Goal: Transaction & Acquisition: Purchase product/service

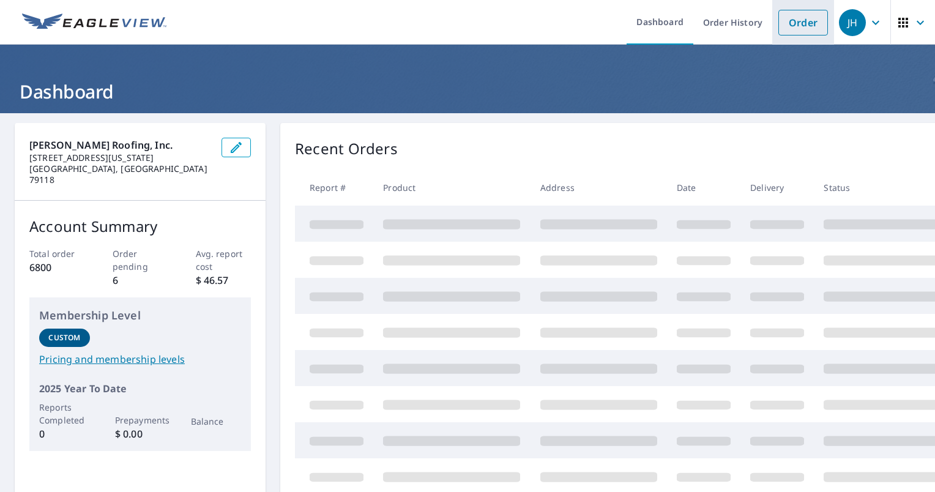
click at [783, 25] on link "Order" at bounding box center [803, 23] width 50 height 26
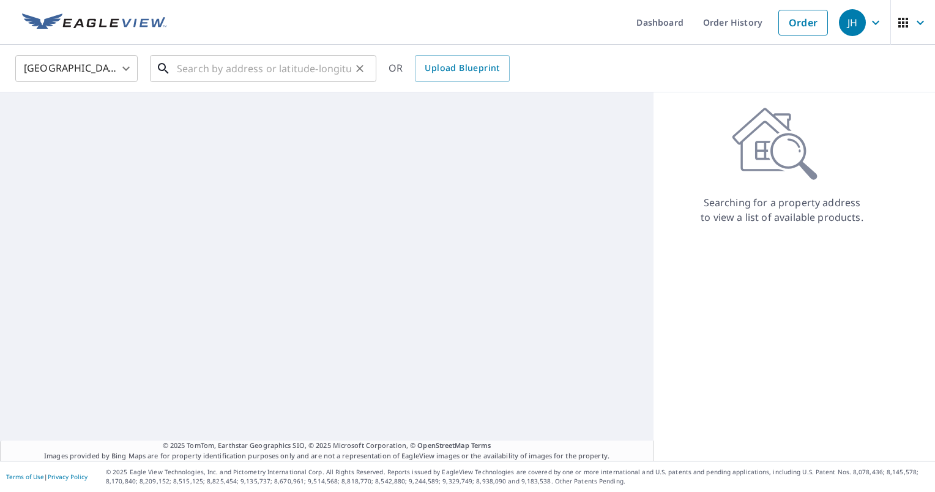
click at [233, 75] on input "text" at bounding box center [264, 68] width 174 height 34
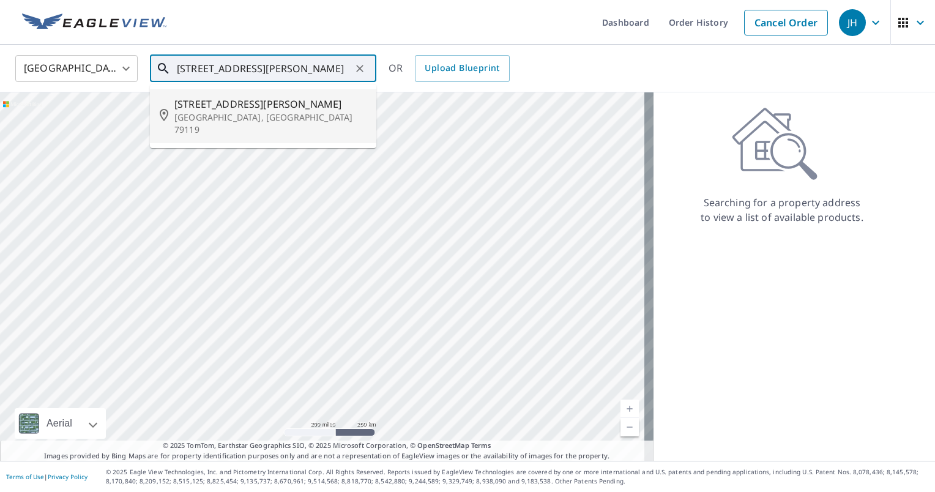
click at [218, 98] on span "[STREET_ADDRESS][PERSON_NAME]" at bounding box center [270, 104] width 192 height 15
type input "[STREET_ADDRESS][PERSON_NAME]"
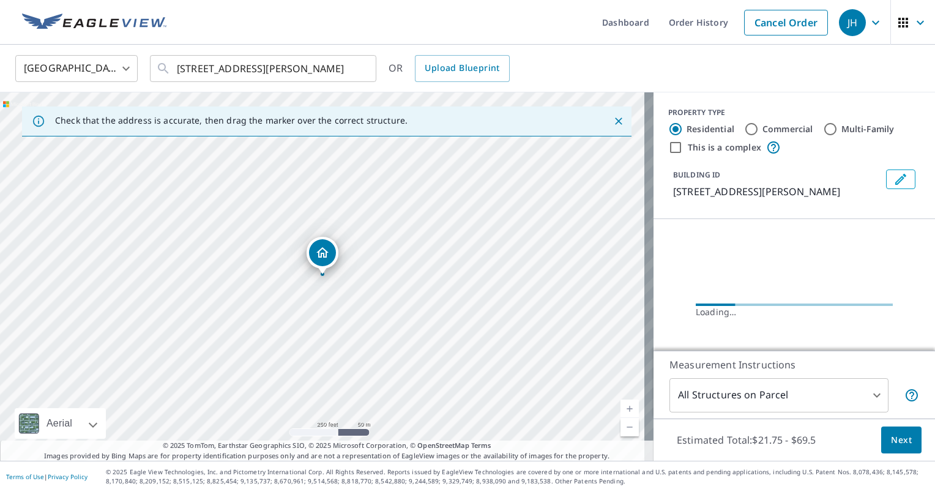
click at [897, 437] on span "Next" at bounding box center [901, 439] width 21 height 15
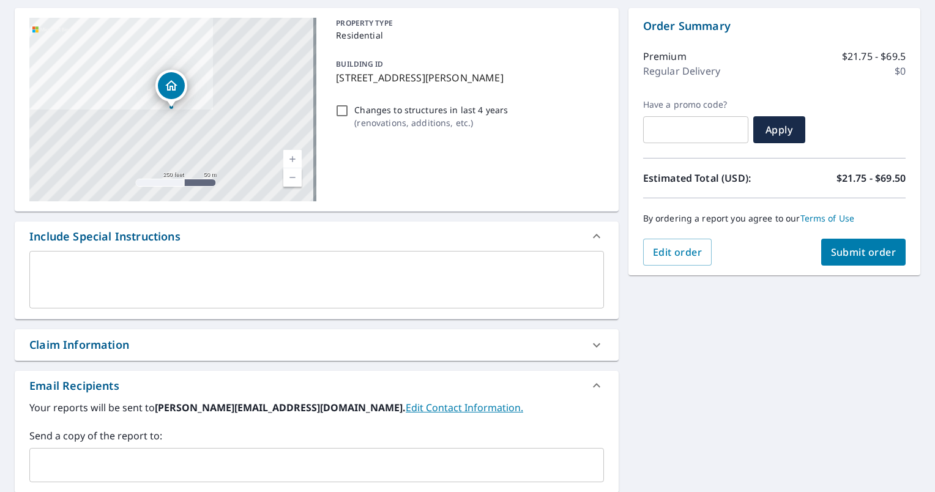
scroll to position [122, 0]
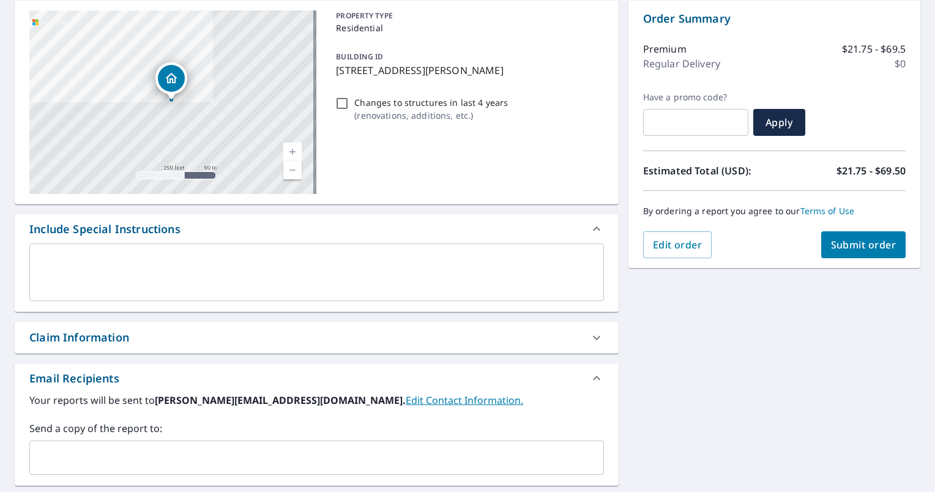
click at [365, 333] on div "Claim Information" at bounding box center [305, 337] width 552 height 17
checkbox input "true"
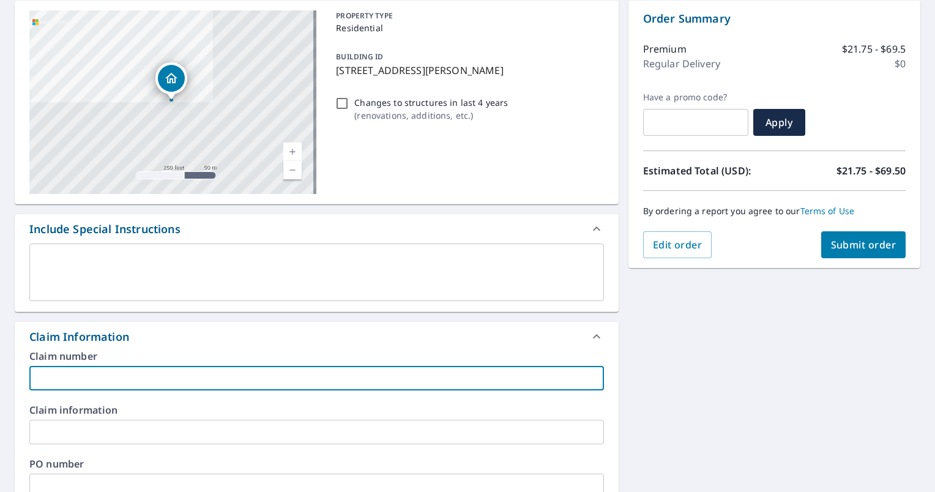
click at [201, 385] on input "text" at bounding box center [316, 378] width 574 height 24
type input "B"
checkbox input "true"
type input "Be"
checkbox input "true"
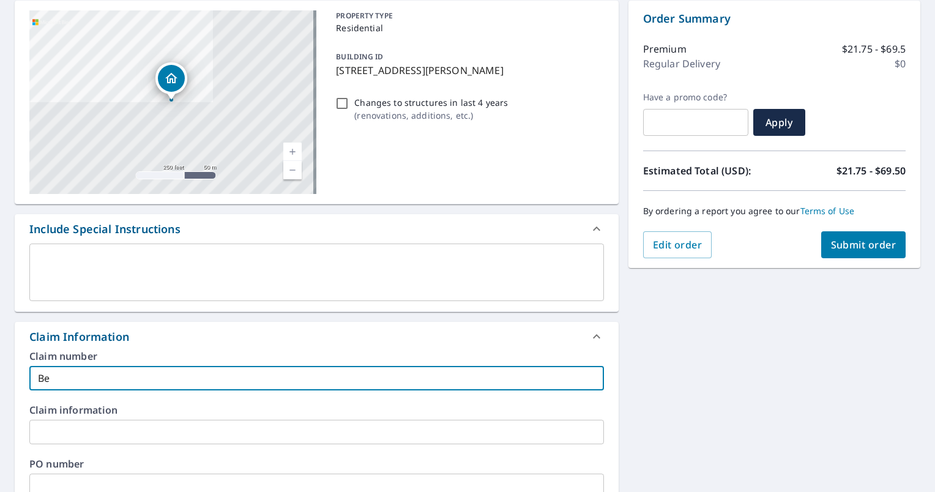
type input "Ben"
checkbox input "true"
type input "Ben"
checkbox input "true"
type input "[PERSON_NAME]"
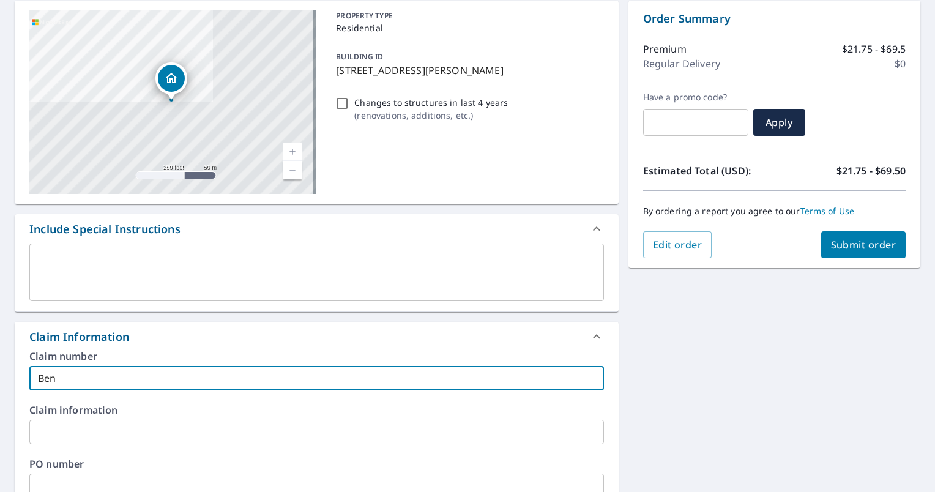
checkbox input "true"
type input "Ben As"
checkbox input "true"
type input "[PERSON_NAME]"
checkbox input "true"
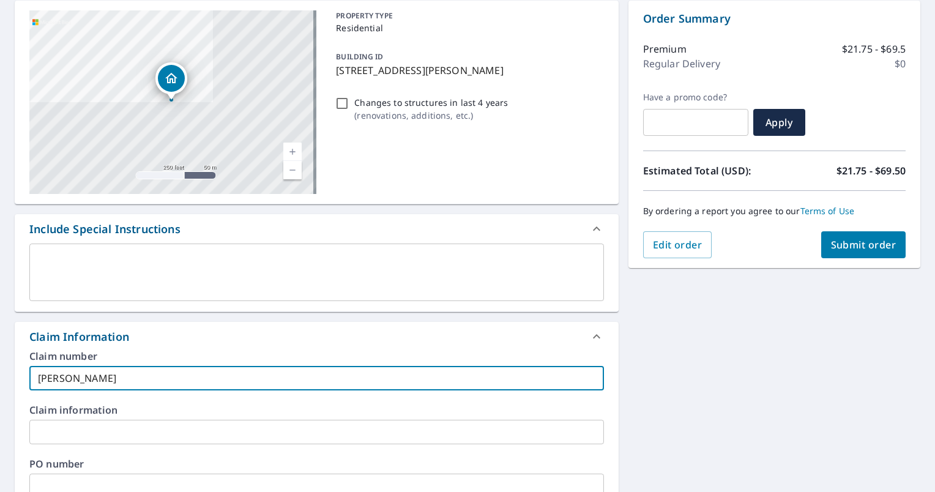
type input "[PERSON_NAME]"
checkbox input "true"
type input "[PERSON_NAME]"
checkbox input "true"
type input "[PERSON_NAME]"
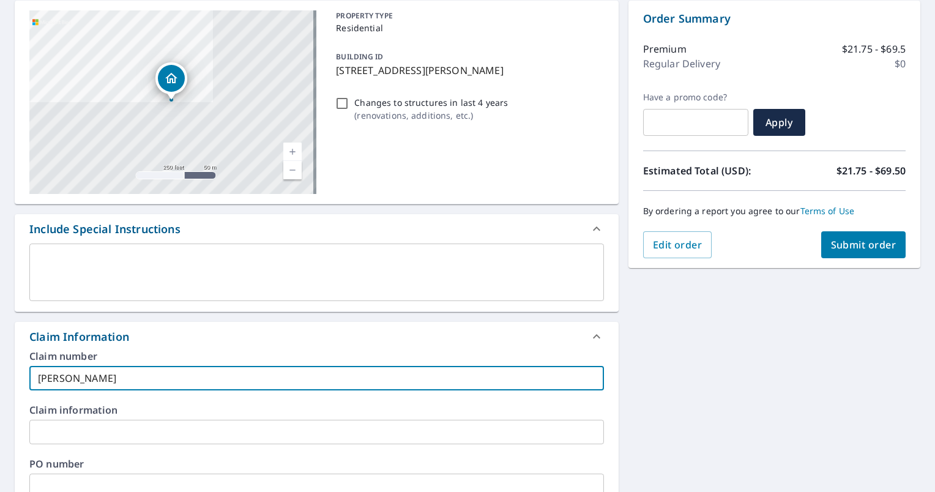
checkbox input "true"
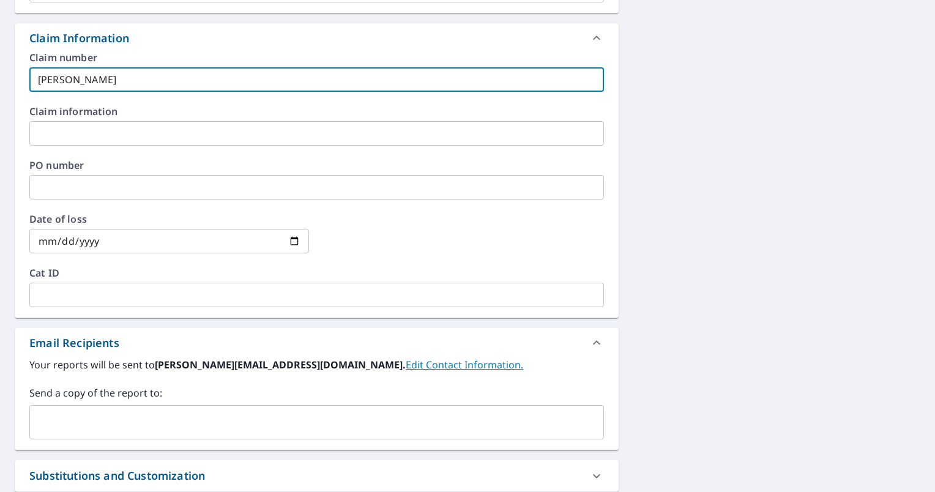
scroll to position [428, 0]
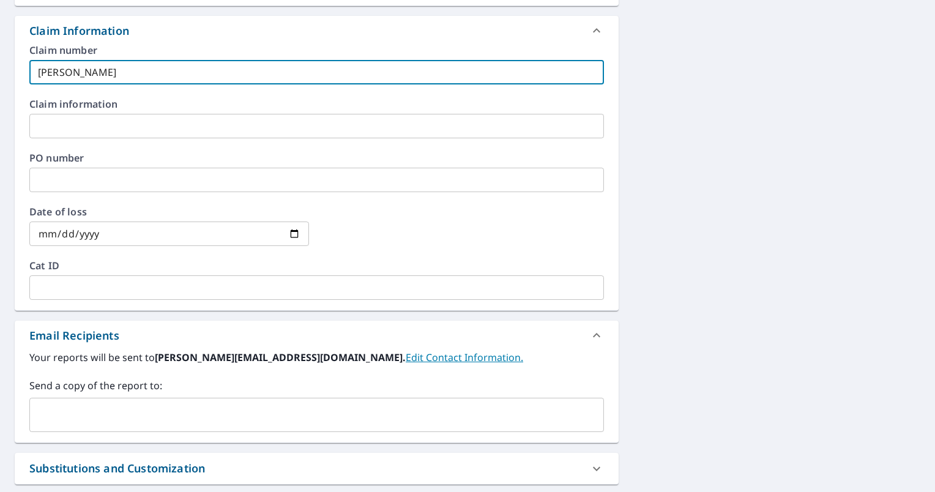
type input "[PERSON_NAME]"
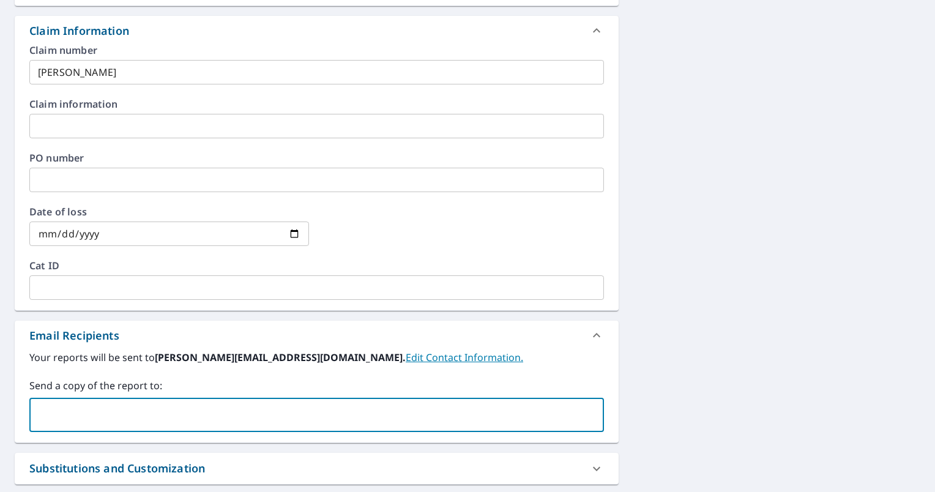
click at [173, 406] on input "text" at bounding box center [307, 414] width 545 height 23
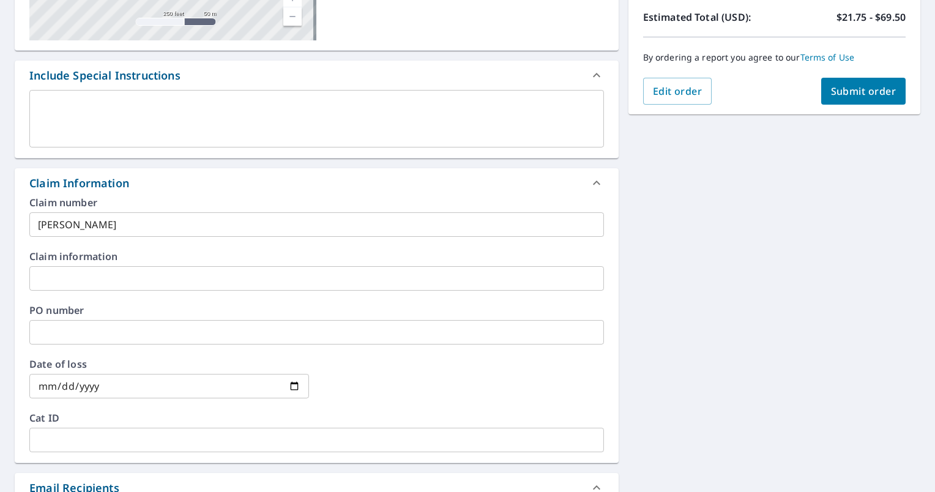
scroll to position [183, 0]
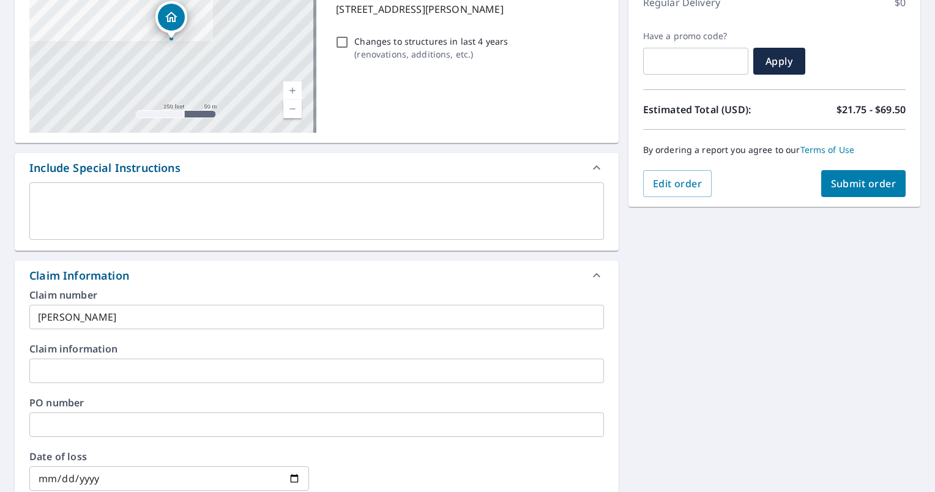
type input "[PERSON_NAME][EMAIL_ADDRESS][PERSON_NAME][DOMAIN_NAME]"
click at [843, 175] on button "Submit order" at bounding box center [863, 183] width 85 height 27
checkbox input "true"
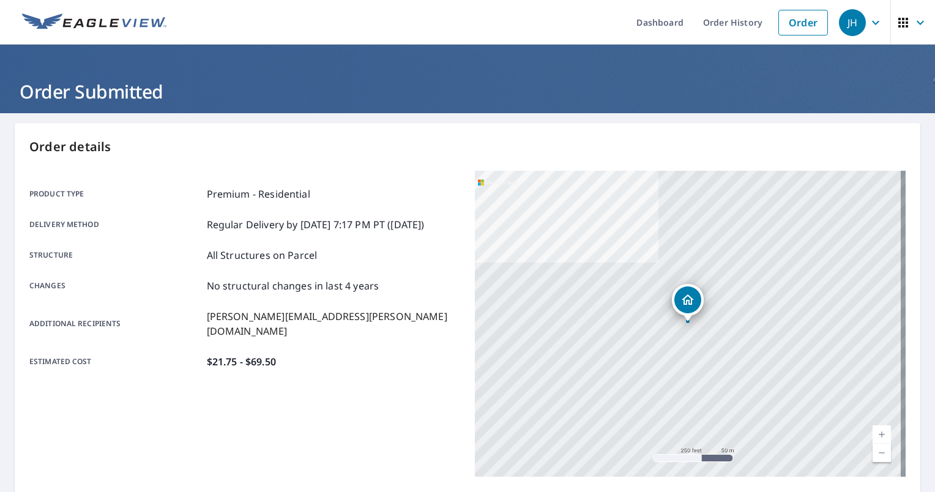
click at [868, 24] on icon "button" at bounding box center [875, 22] width 15 height 15
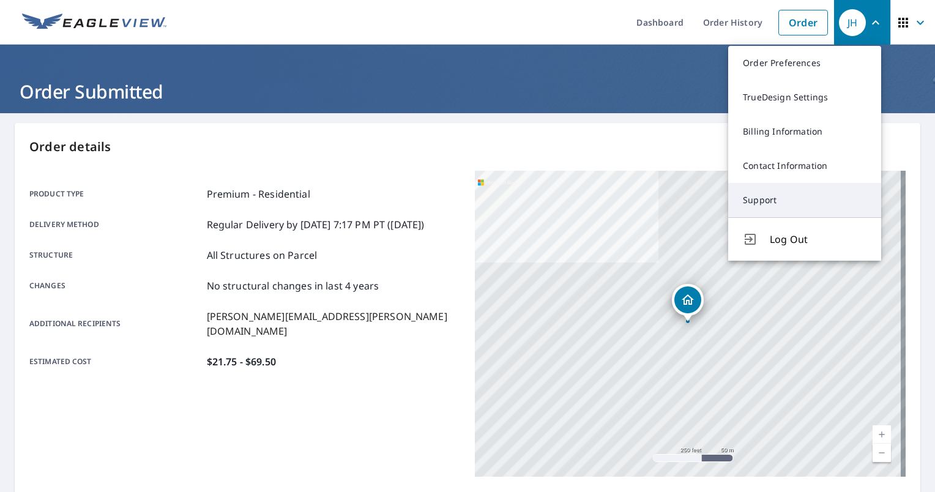
click at [767, 198] on link "Support" at bounding box center [804, 200] width 153 height 34
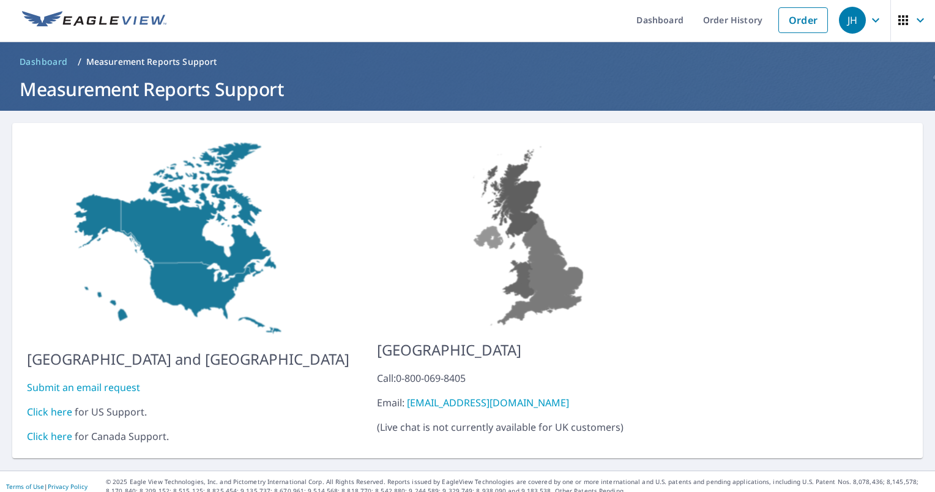
scroll to position [2, 0]
click at [51, 405] on link "Click here" at bounding box center [49, 411] width 45 height 13
click at [782, 23] on link "Order" at bounding box center [803, 20] width 50 height 26
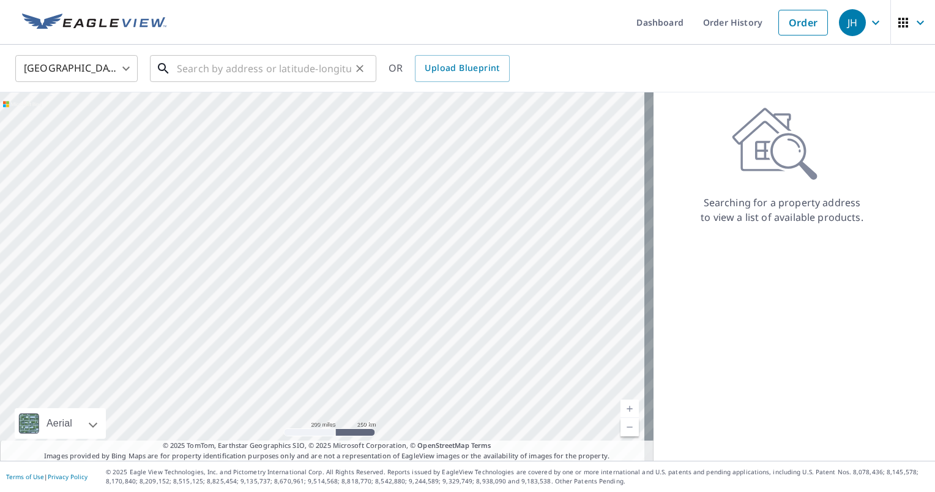
click at [266, 69] on input "text" at bounding box center [264, 68] width 174 height 34
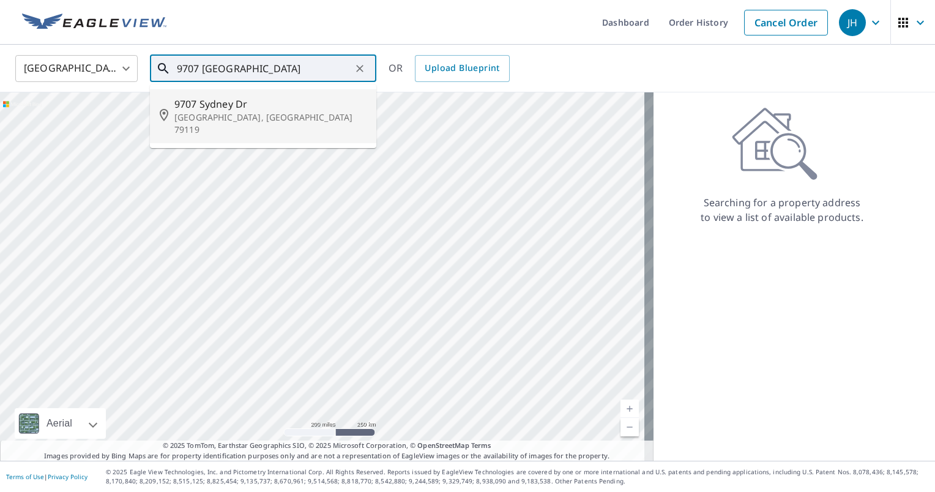
click at [248, 100] on span "9707 Sydney Dr" at bounding box center [270, 104] width 192 height 15
type input "[STREET_ADDRESS][PERSON_NAME]"
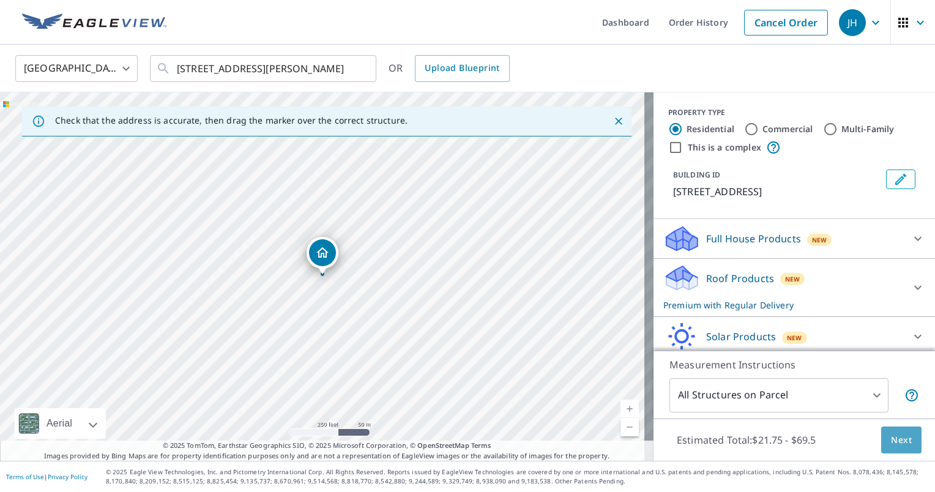
click at [905, 436] on button "Next" at bounding box center [901, 440] width 40 height 28
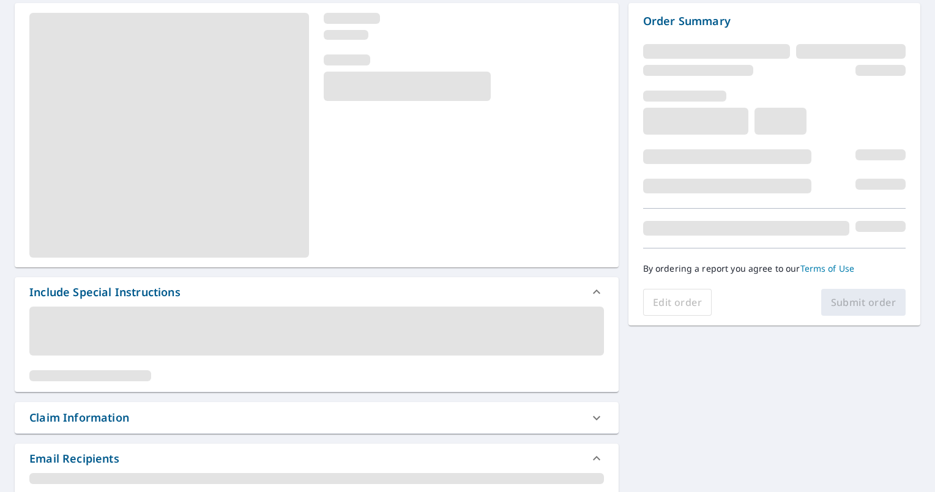
scroll to position [122, 0]
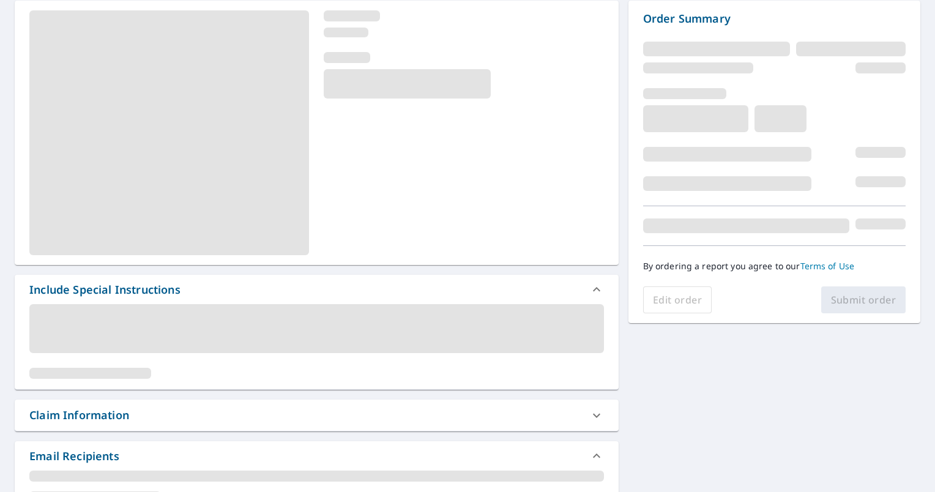
click at [193, 411] on div "Claim Information" at bounding box center [305, 415] width 552 height 17
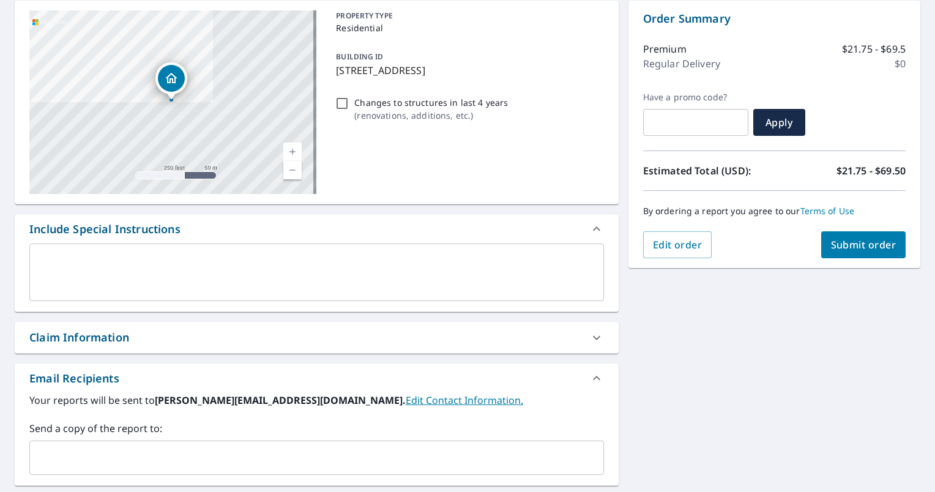
click at [132, 332] on div "Claim Information" at bounding box center [305, 337] width 552 height 17
checkbox input "true"
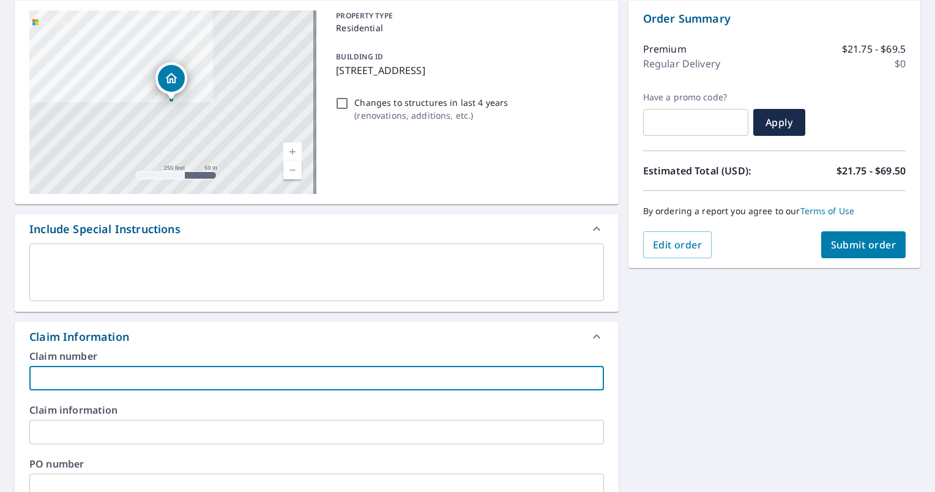
click at [122, 378] on input "text" at bounding box center [316, 378] width 574 height 24
type input "A"
checkbox input "true"
type input "Al"
checkbox input "true"
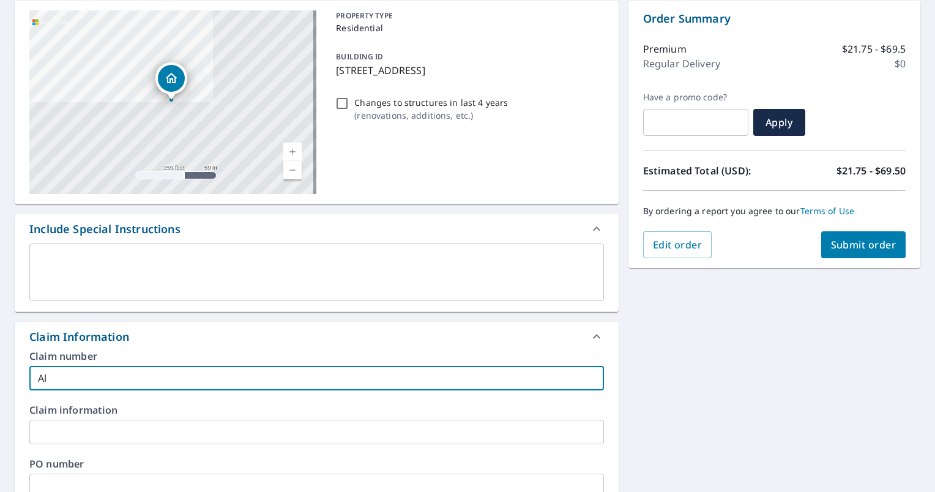
type input "All"
checkbox input "true"
type input "Alle"
checkbox input "true"
type input "[PERSON_NAME]"
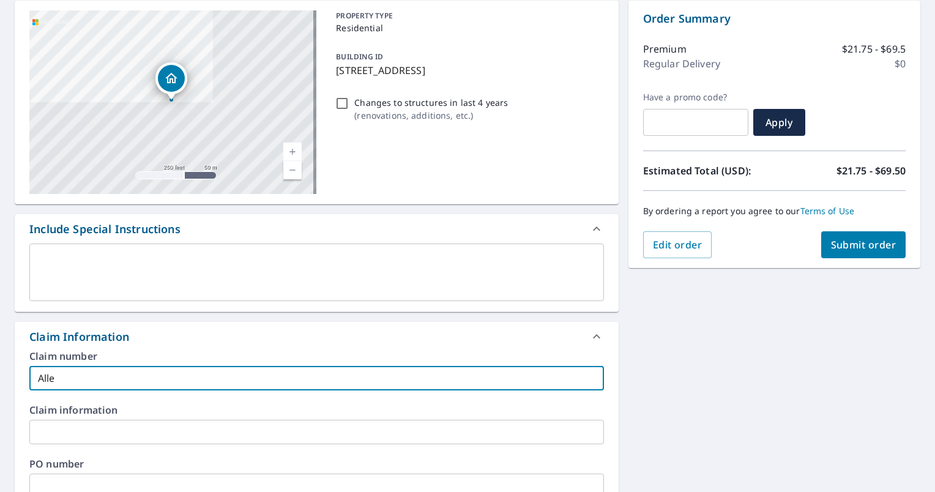
checkbox input "true"
type input "[PERSON_NAME]"
checkbox input "true"
type input "[PERSON_NAME]"
checkbox input "true"
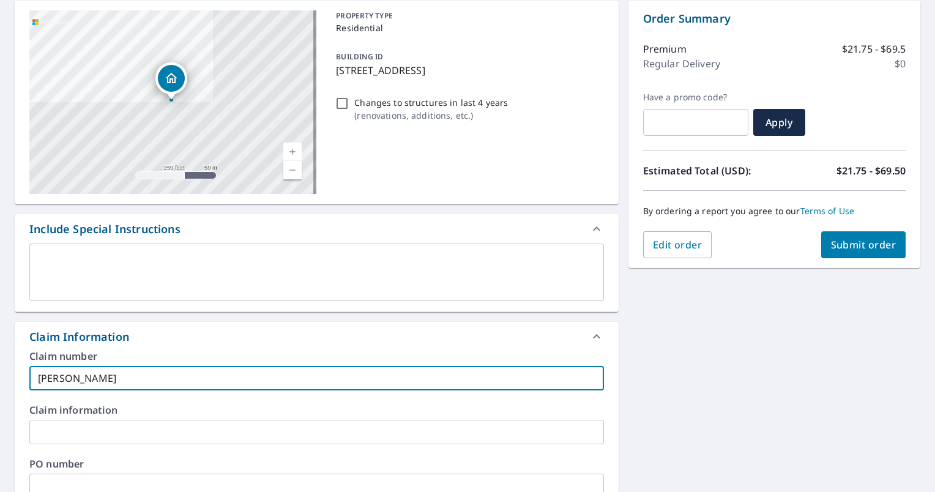
type input "[PERSON_NAME]"
checkbox input "true"
type input "[PERSON_NAME]"
checkbox input "true"
type input "[PERSON_NAME]"
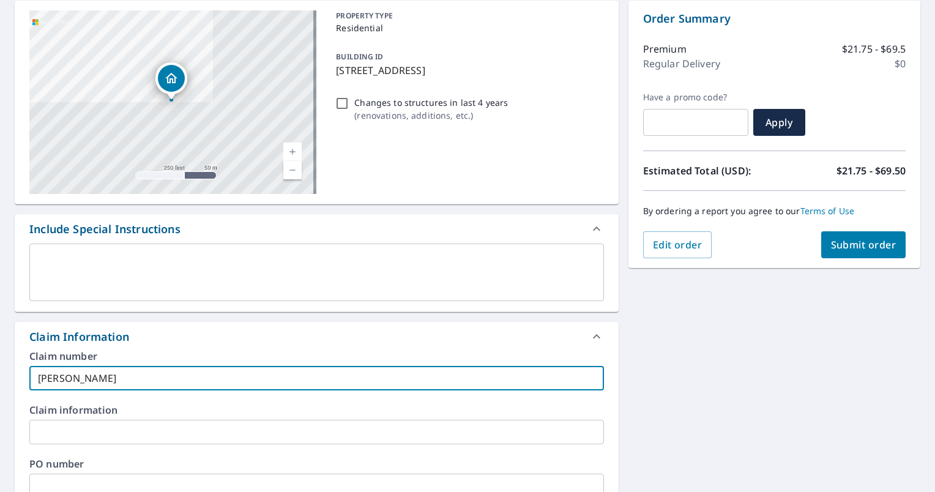
checkbox input "true"
type input "[PERSON_NAME]"
checkbox input "true"
type input "[PERSON_NAME]"
checkbox input "true"
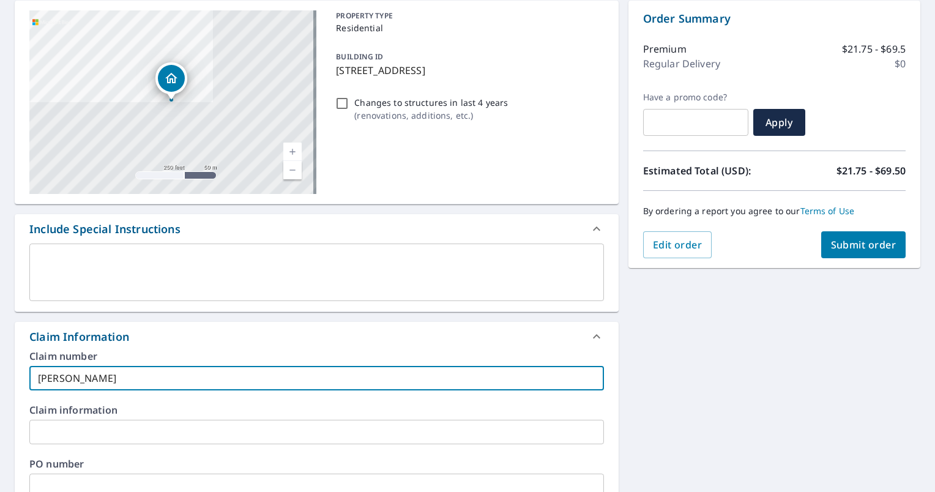
type input "[PERSON_NAME]"
checkbox input "true"
type input "[PERSON_NAME]"
checkbox input "true"
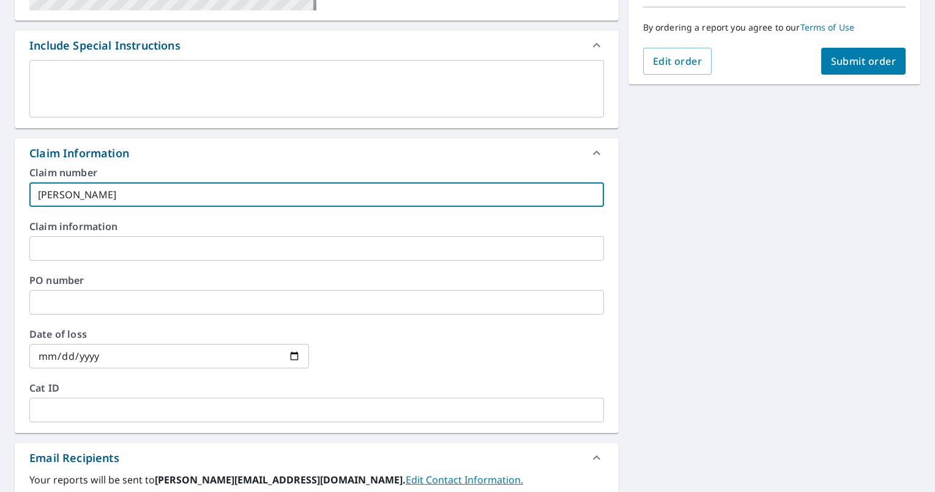
scroll to position [367, 0]
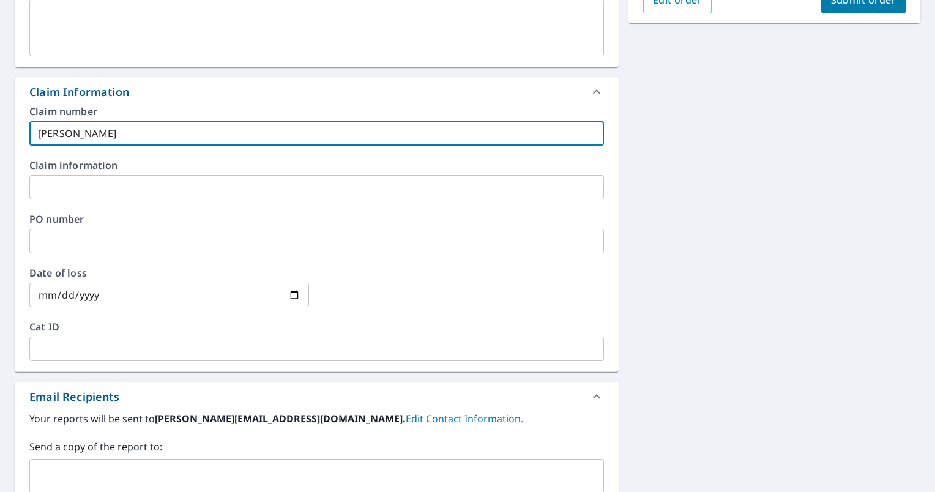
type input "[PERSON_NAME]"
click at [124, 467] on input "text" at bounding box center [307, 475] width 545 height 23
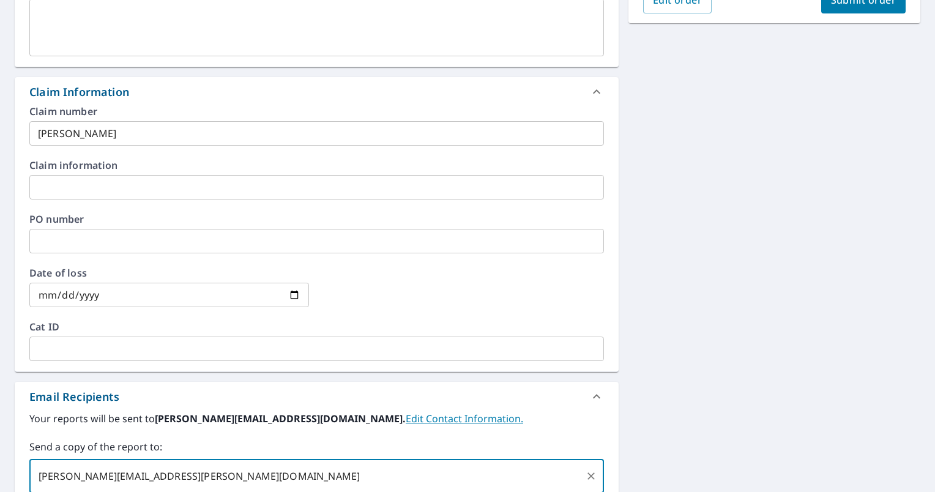
scroll to position [122, 0]
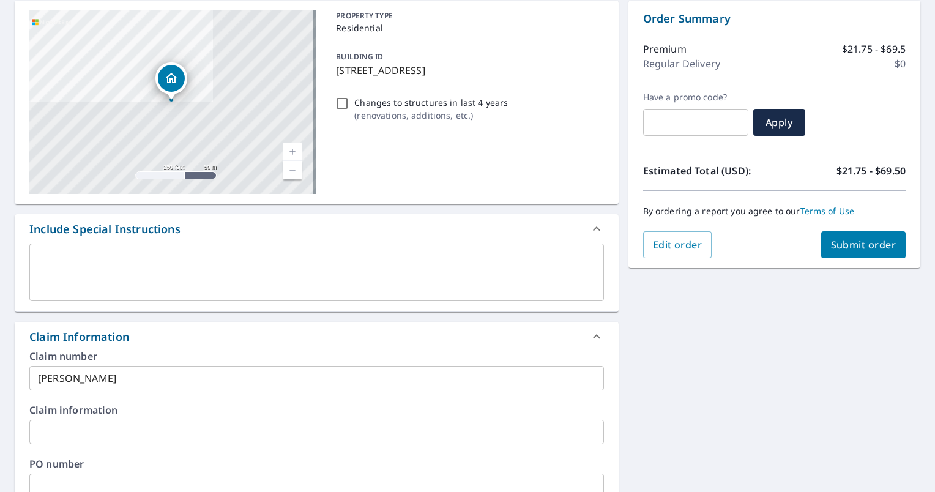
type input "[PERSON_NAME][EMAIL_ADDRESS][PERSON_NAME][DOMAIN_NAME]"
click at [832, 242] on span "Submit order" at bounding box center [863, 244] width 65 height 13
checkbox input "true"
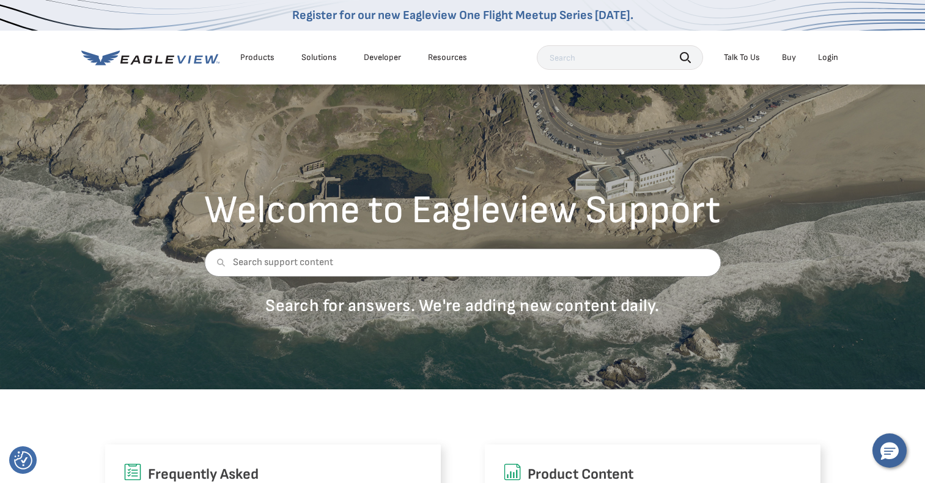
scroll to position [673, 0]
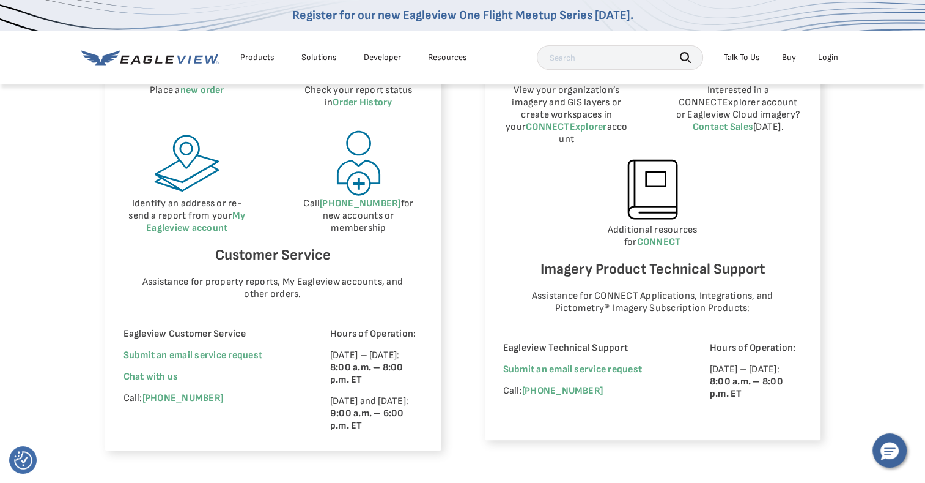
drag, startPoint x: 0, startPoint y: 0, endPoint x: 254, endPoint y: 391, distance: 466.4
click at [161, 379] on span "Chat with us" at bounding box center [151, 377] width 55 height 12
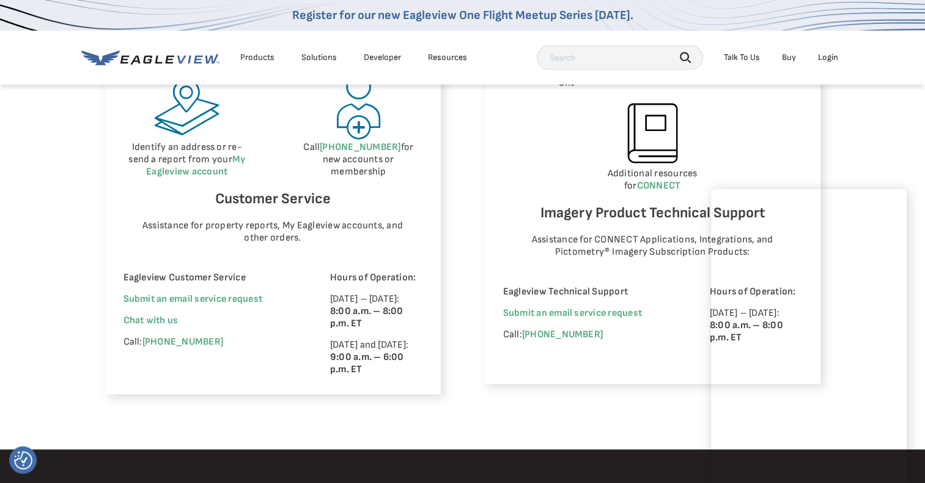
scroll to position [856, 0]
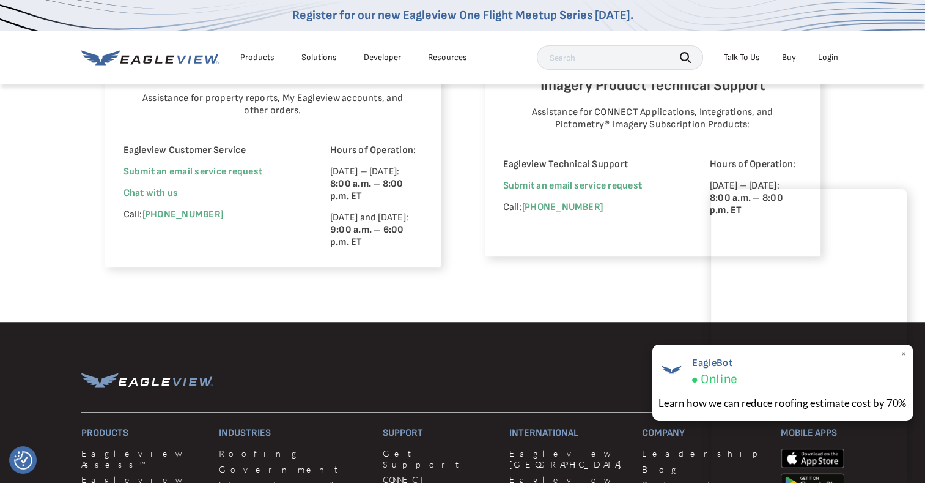
click at [903, 354] on span "×" at bounding box center [903, 353] width 7 height 13
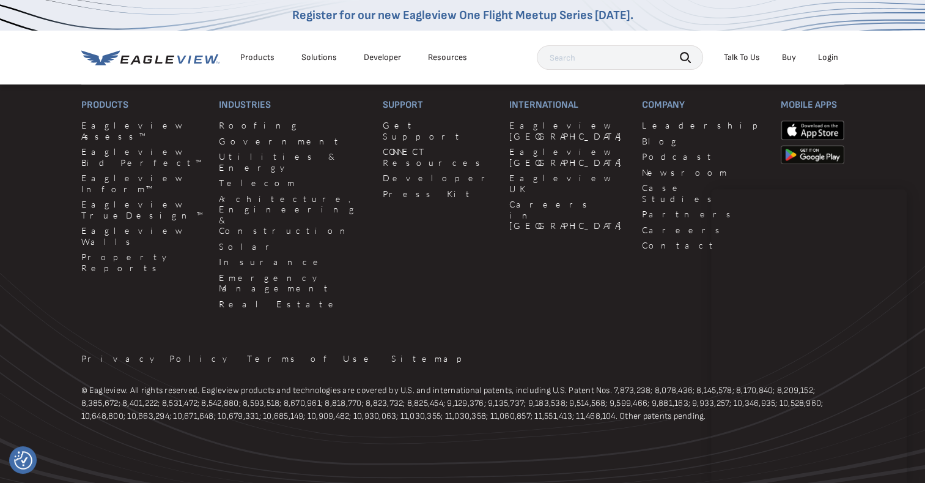
scroll to position [1187, 0]
